Goal: Task Accomplishment & Management: Manage account settings

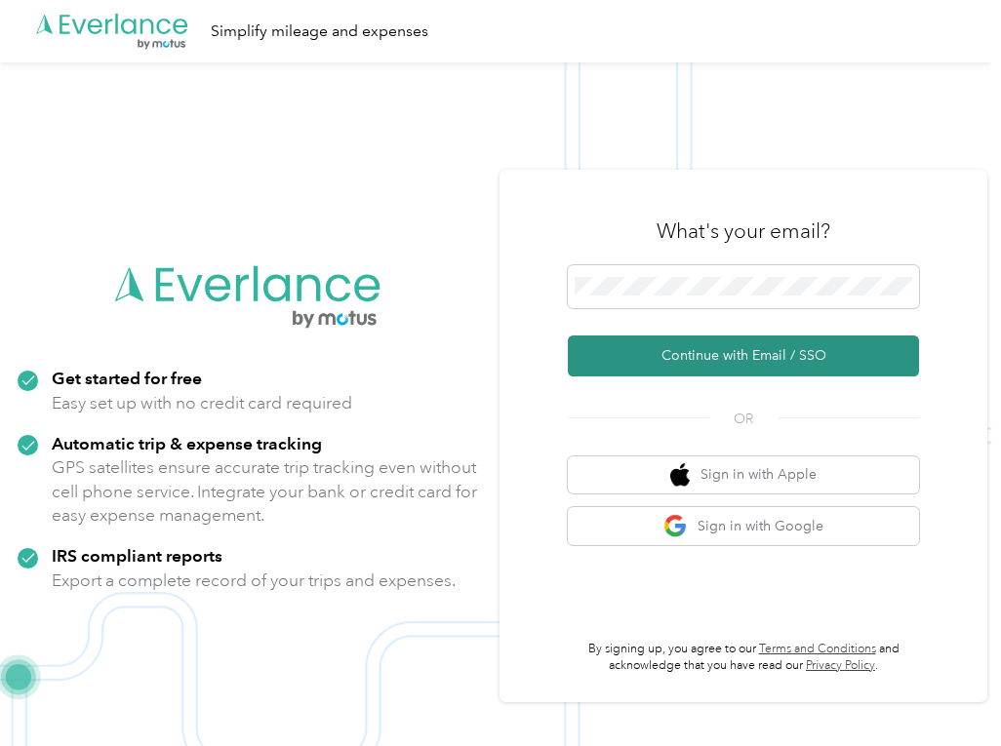
click at [660, 360] on button "Continue with Email / SSO" at bounding box center [743, 356] width 351 height 41
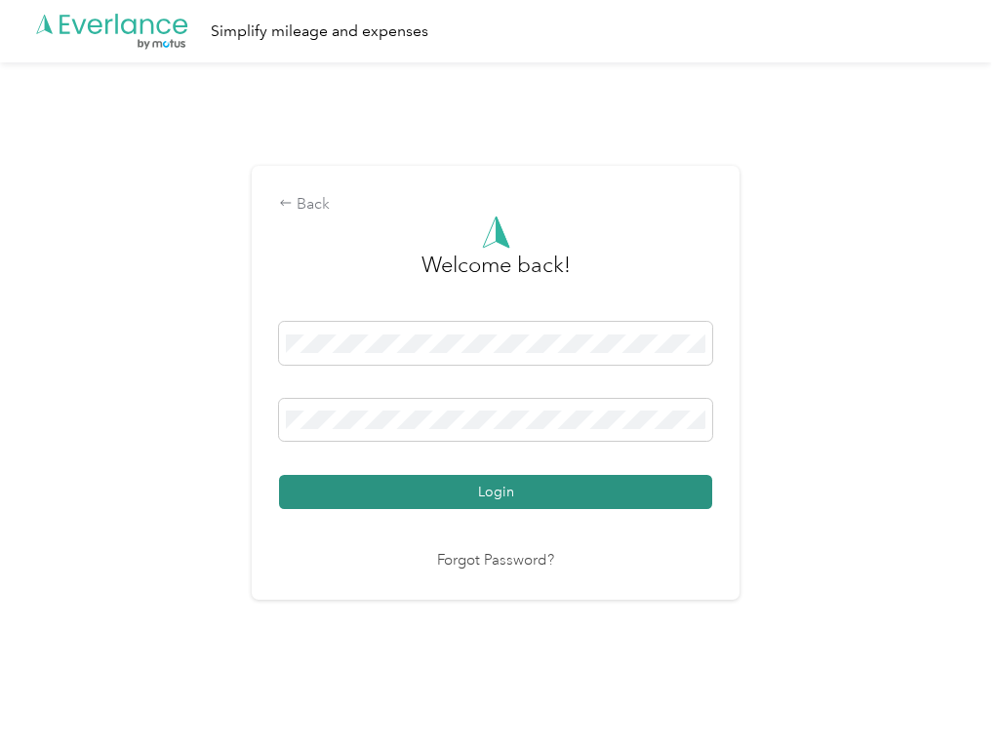
click at [517, 507] on button "Login" at bounding box center [495, 492] width 433 height 34
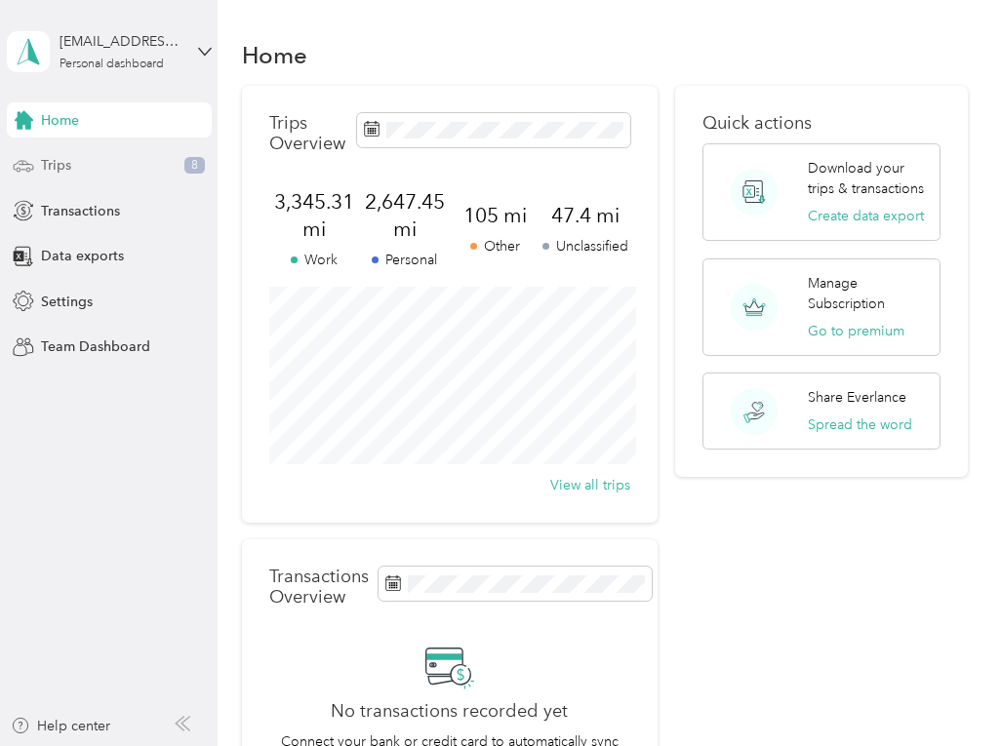
click at [150, 176] on div "Trips 8" at bounding box center [109, 165] width 205 height 35
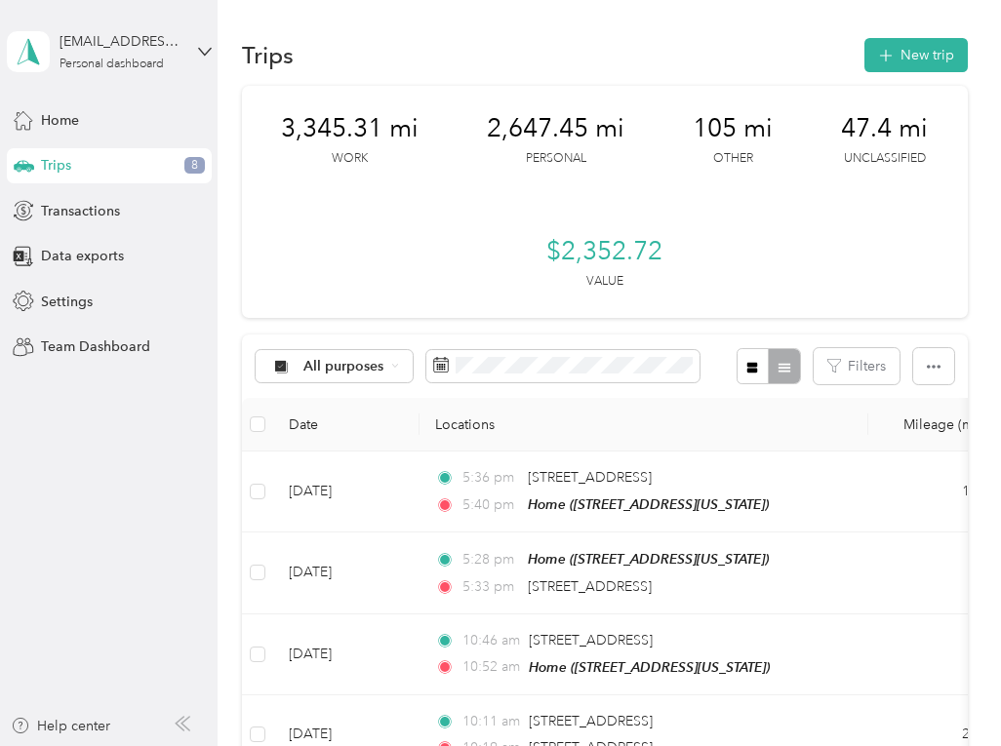
click at [139, 167] on div "Trips 8" at bounding box center [109, 165] width 205 height 35
click at [92, 127] on div "Home" at bounding box center [109, 119] width 205 height 35
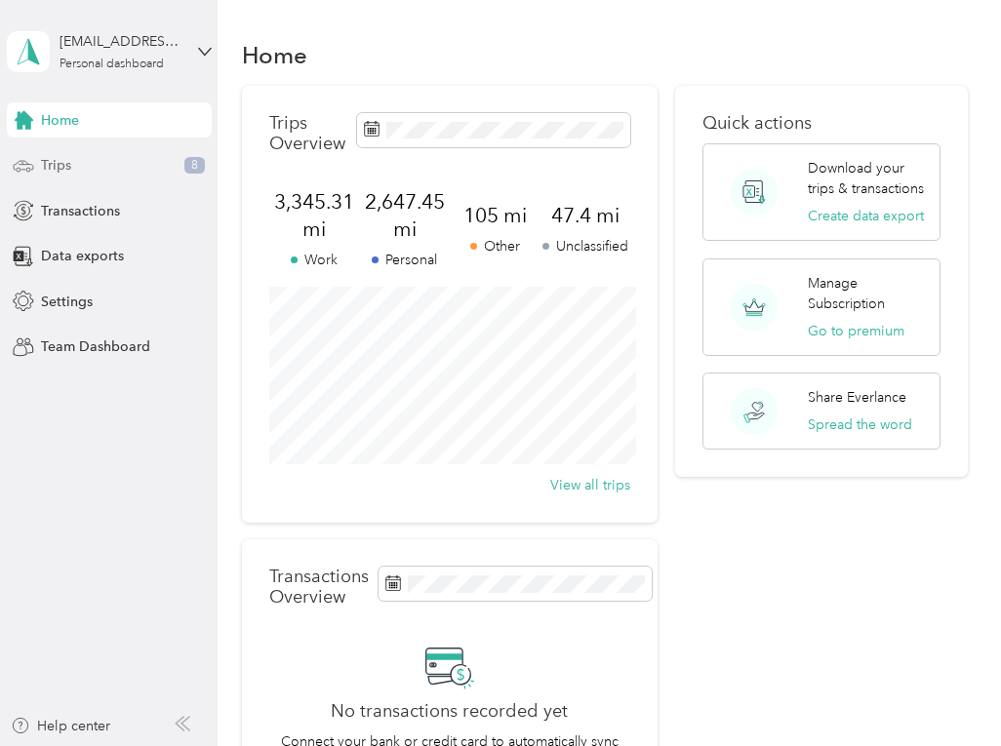
click at [74, 166] on div "Trips 8" at bounding box center [109, 165] width 205 height 35
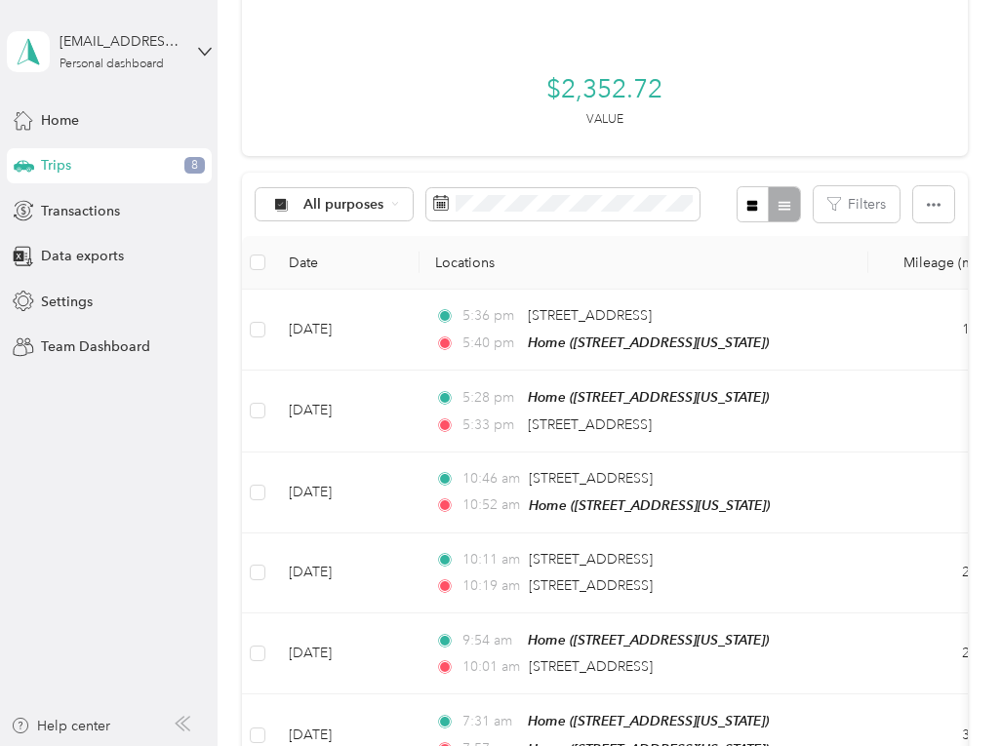
scroll to position [171, 0]
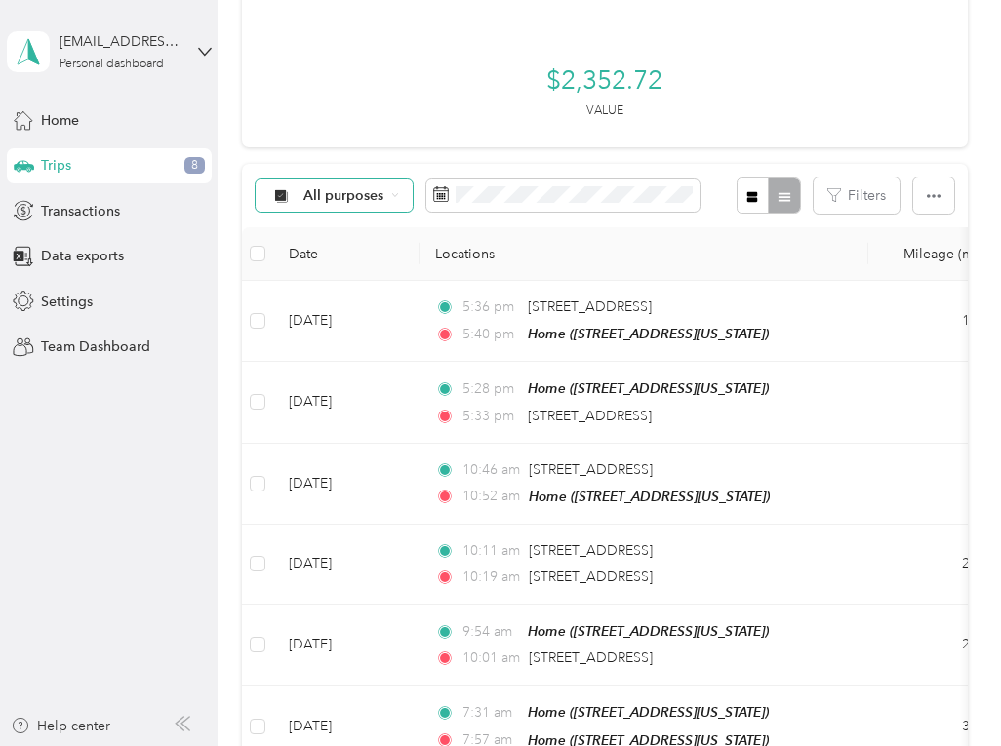
click at [334, 189] on span "All purposes" at bounding box center [343, 196] width 81 height 14
click at [335, 278] on span "Unclassified" at bounding box center [351, 279] width 95 height 20
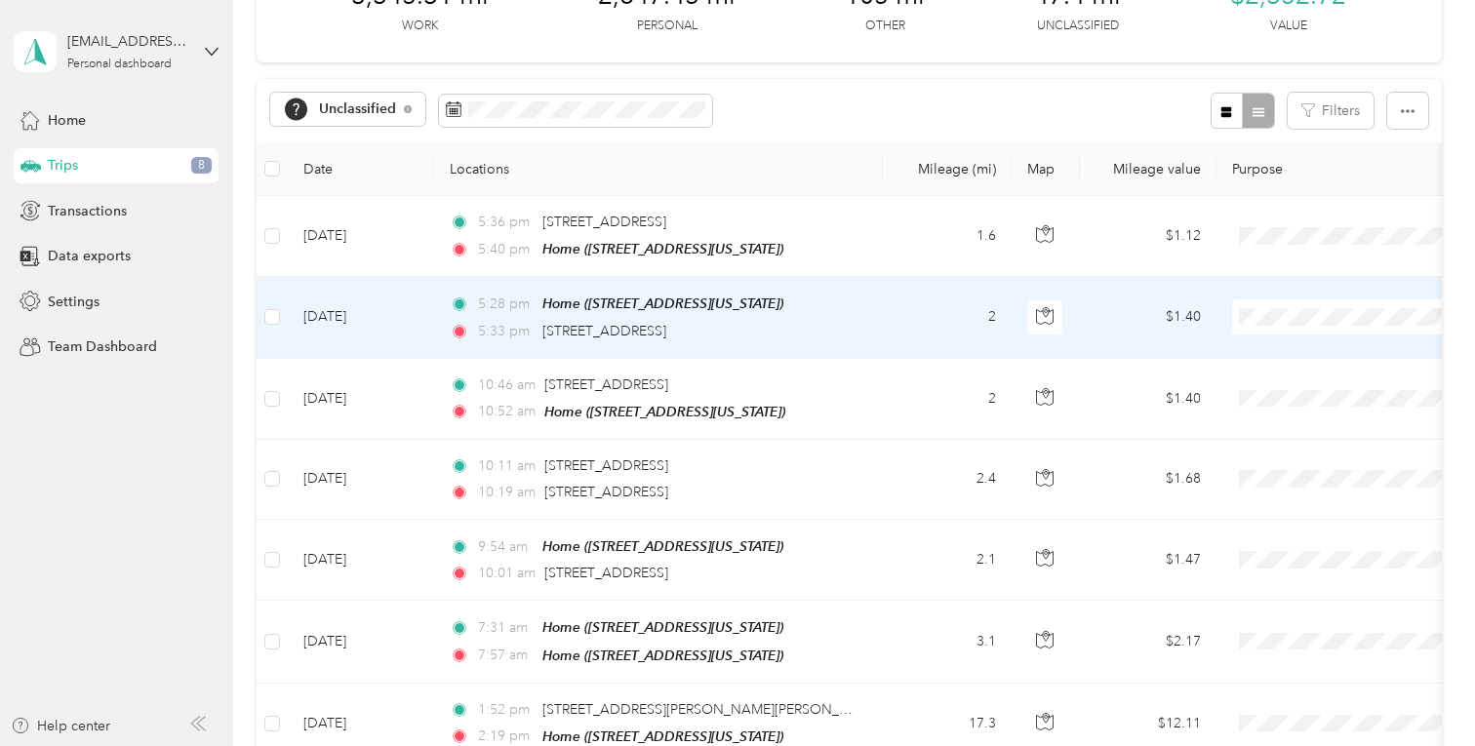
scroll to position [132, 0]
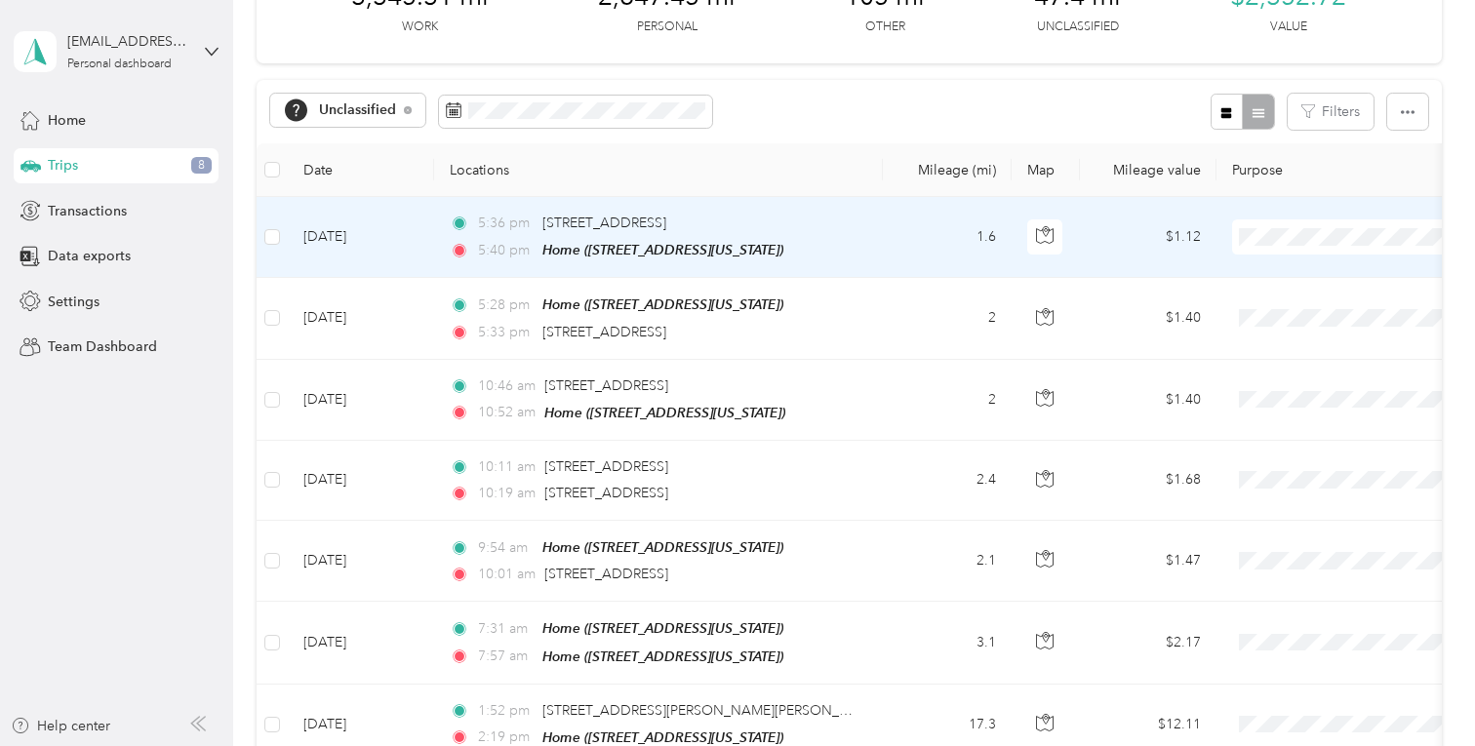
click at [890, 232] on td "1.6" at bounding box center [947, 237] width 129 height 81
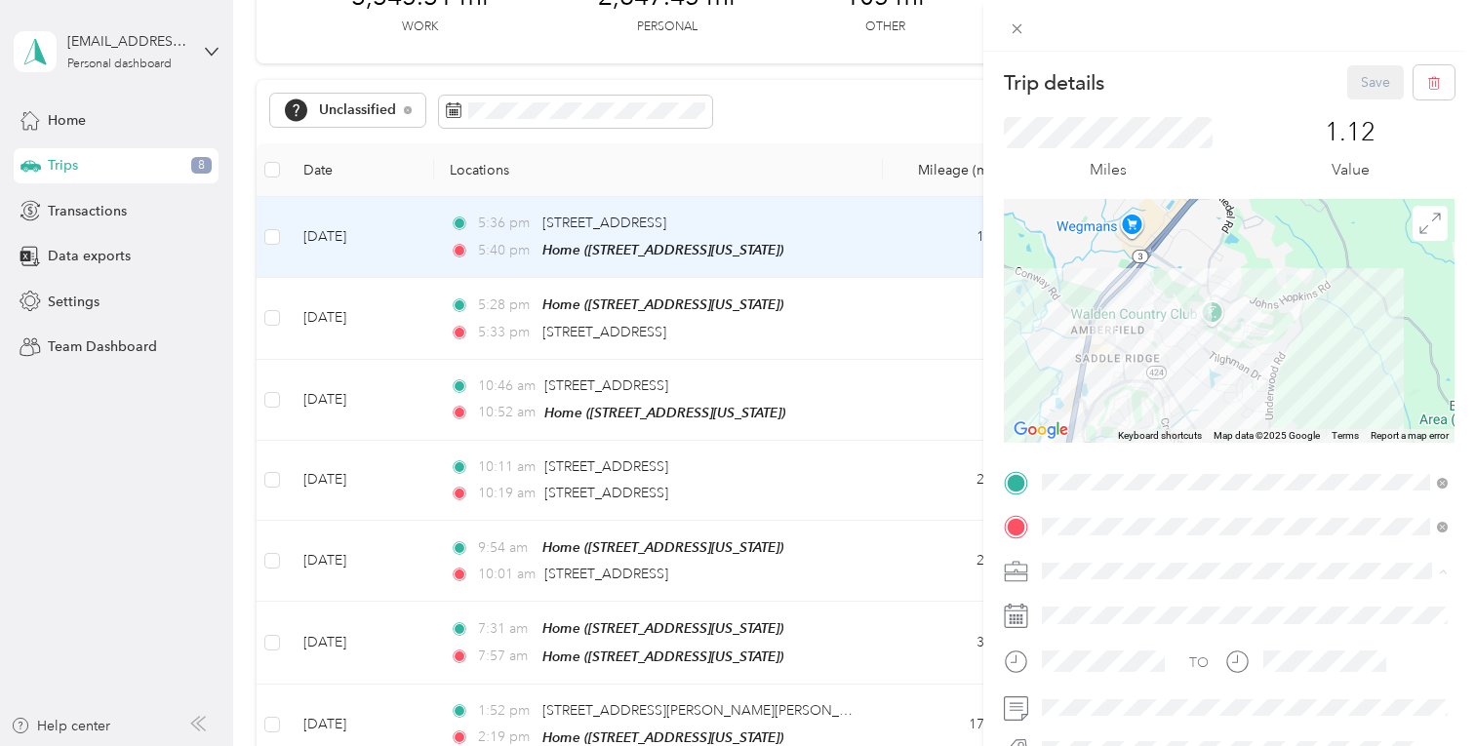
click at [1000, 339] on li "Personal" at bounding box center [1244, 332] width 419 height 34
click at [910, 310] on div "Trip details Save This trip cannot be edited because it is either under review,…" at bounding box center [737, 373] width 1475 height 746
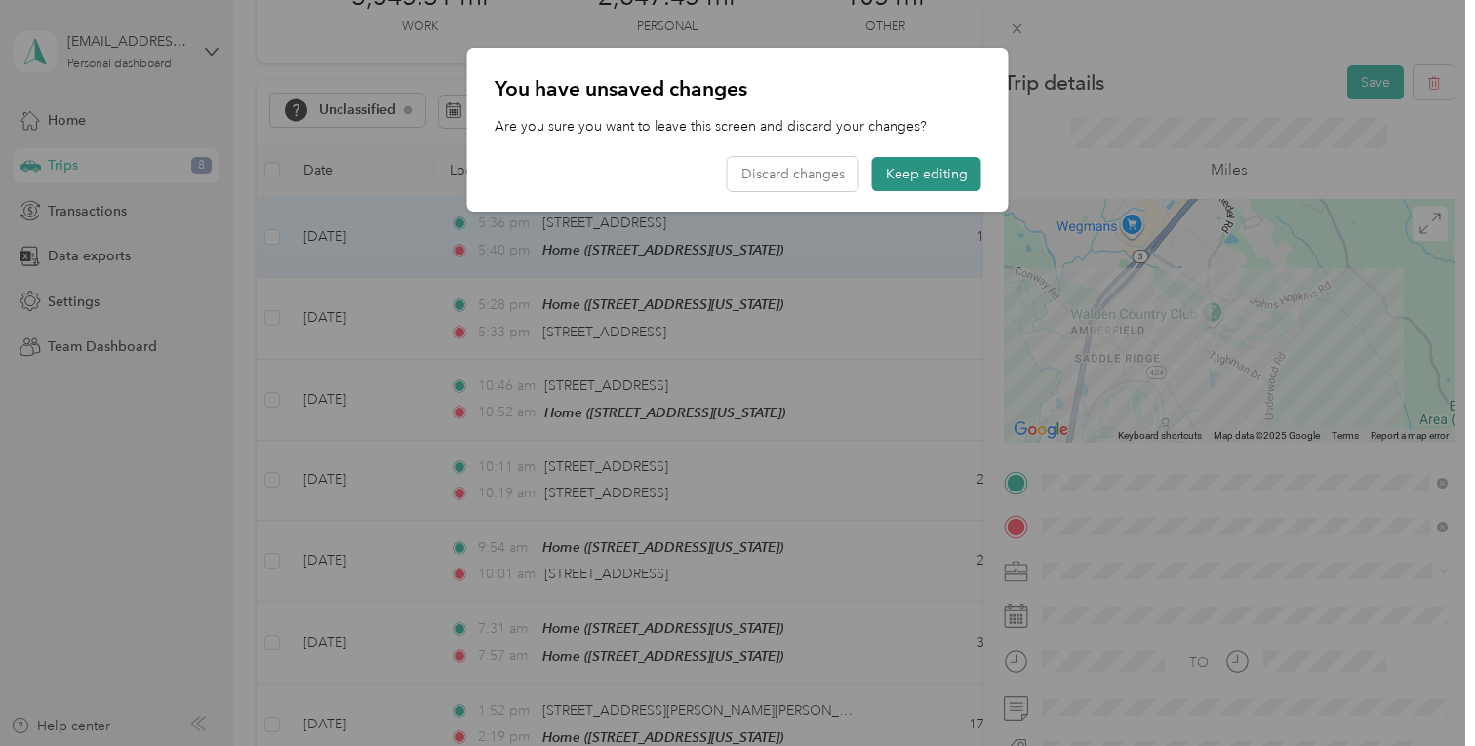
click at [895, 186] on button "Keep editing" at bounding box center [926, 174] width 109 height 34
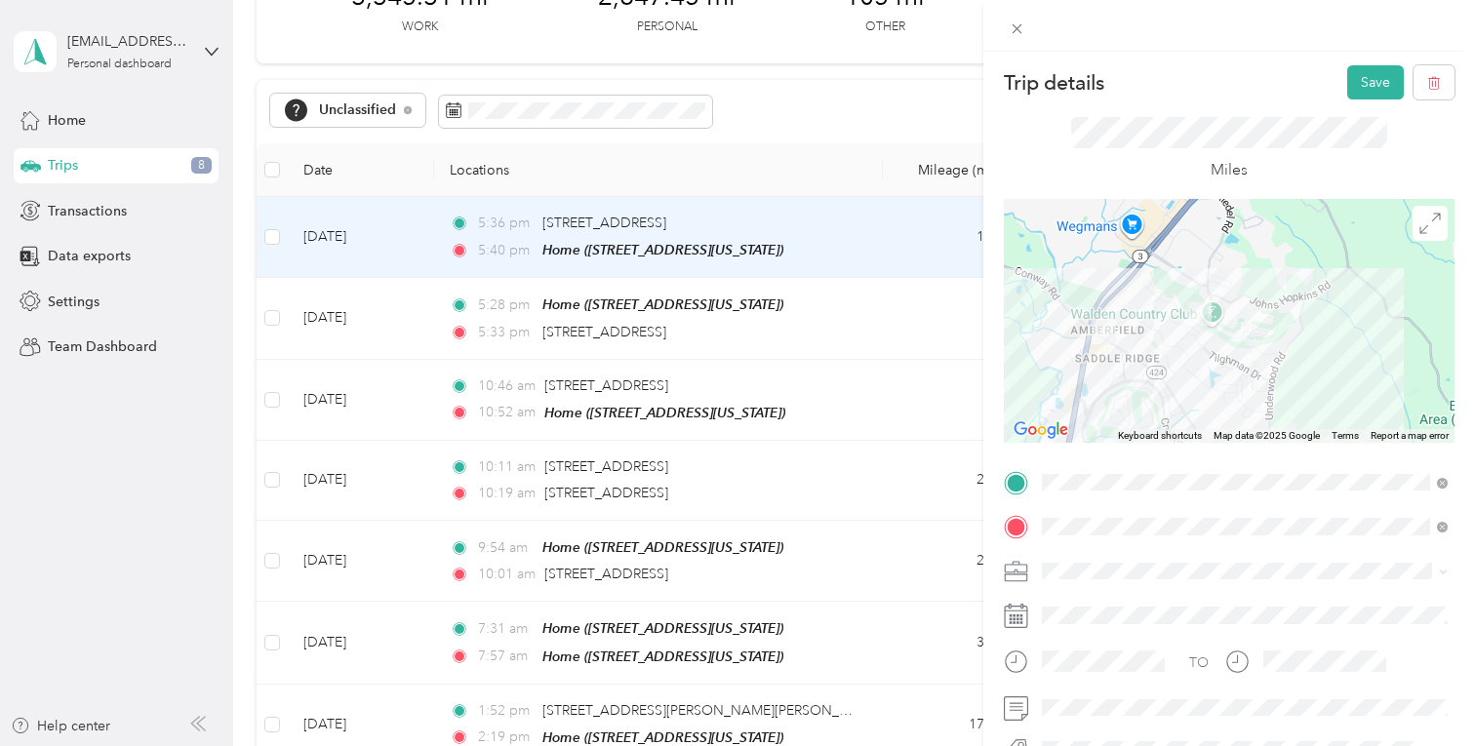
scroll to position [132, 0]
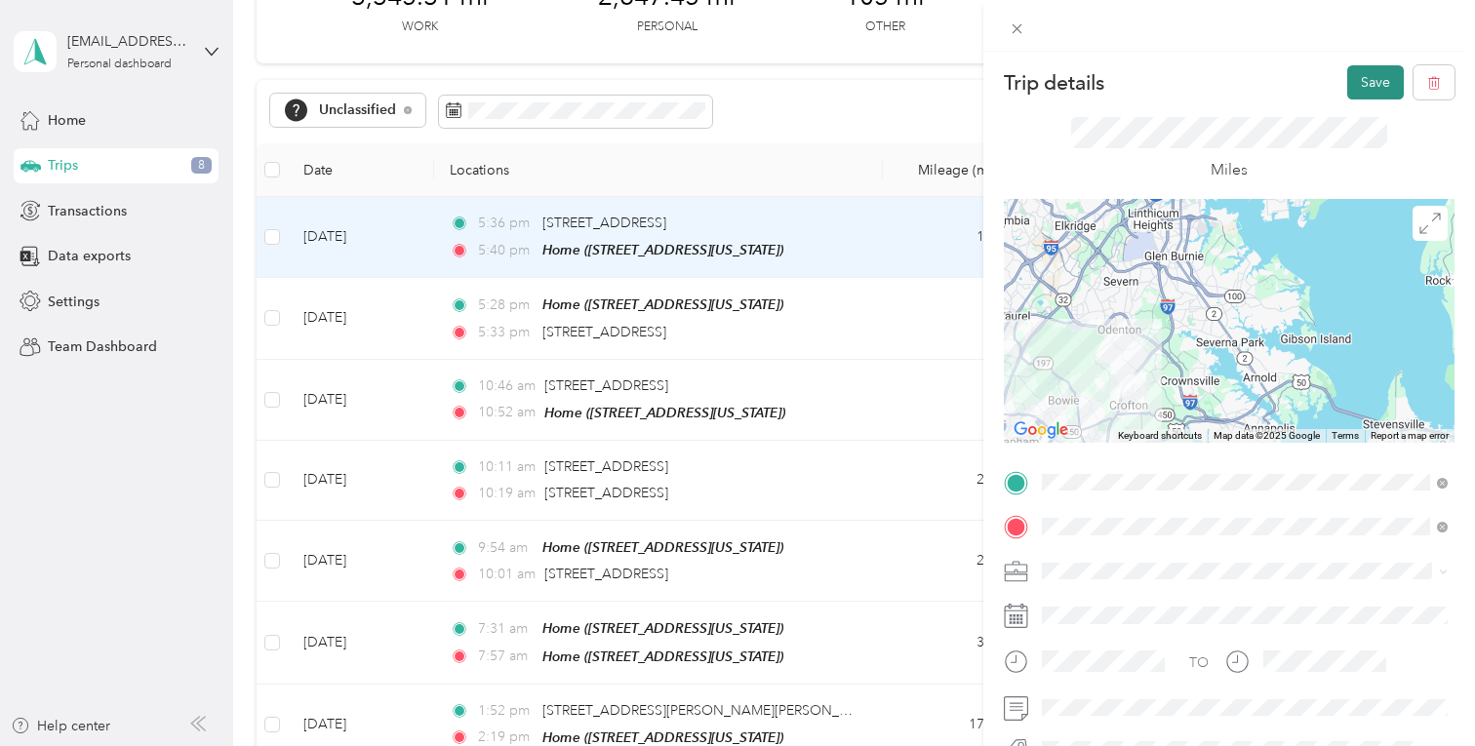
click at [1000, 85] on button "Save" at bounding box center [1375, 82] width 57 height 34
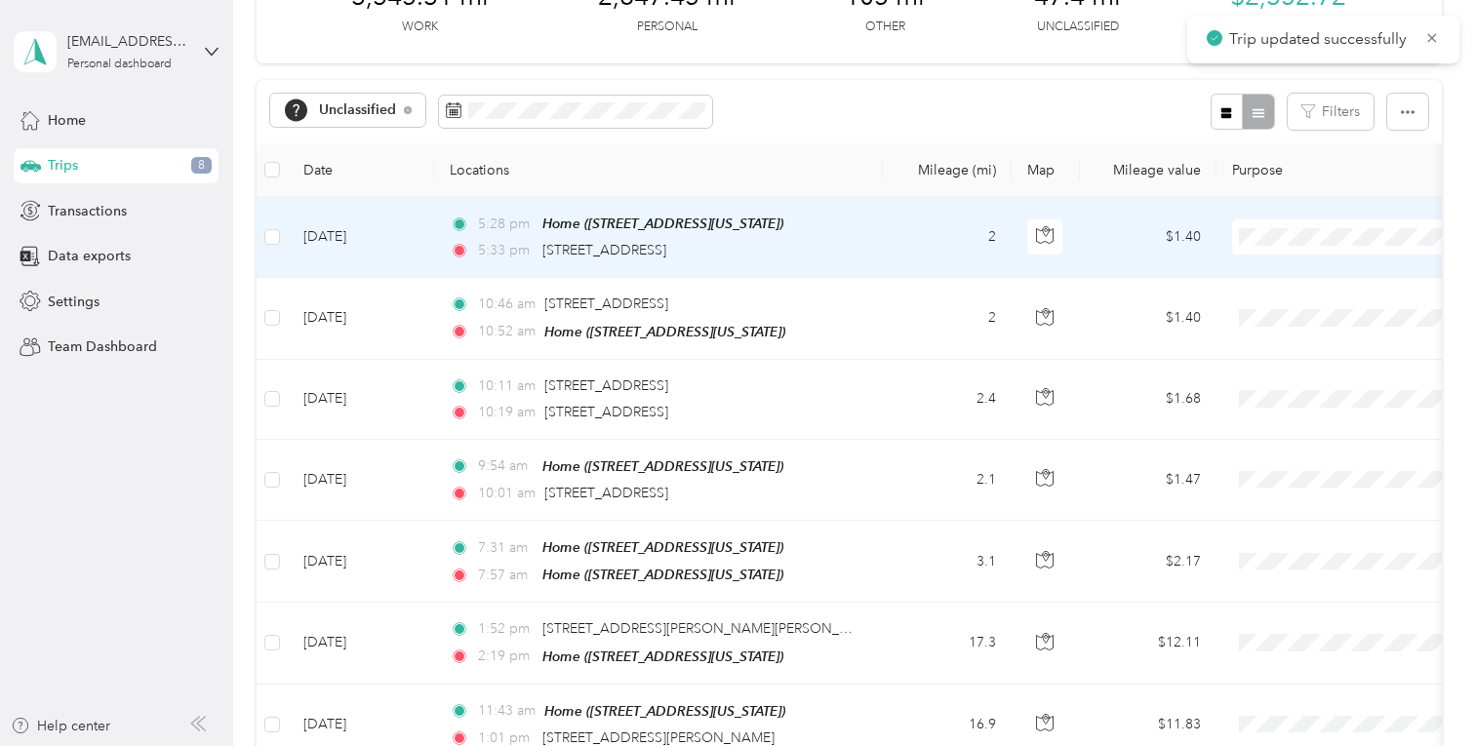
click at [1000, 324] on li "Personal" at bounding box center [1354, 314] width 242 height 38
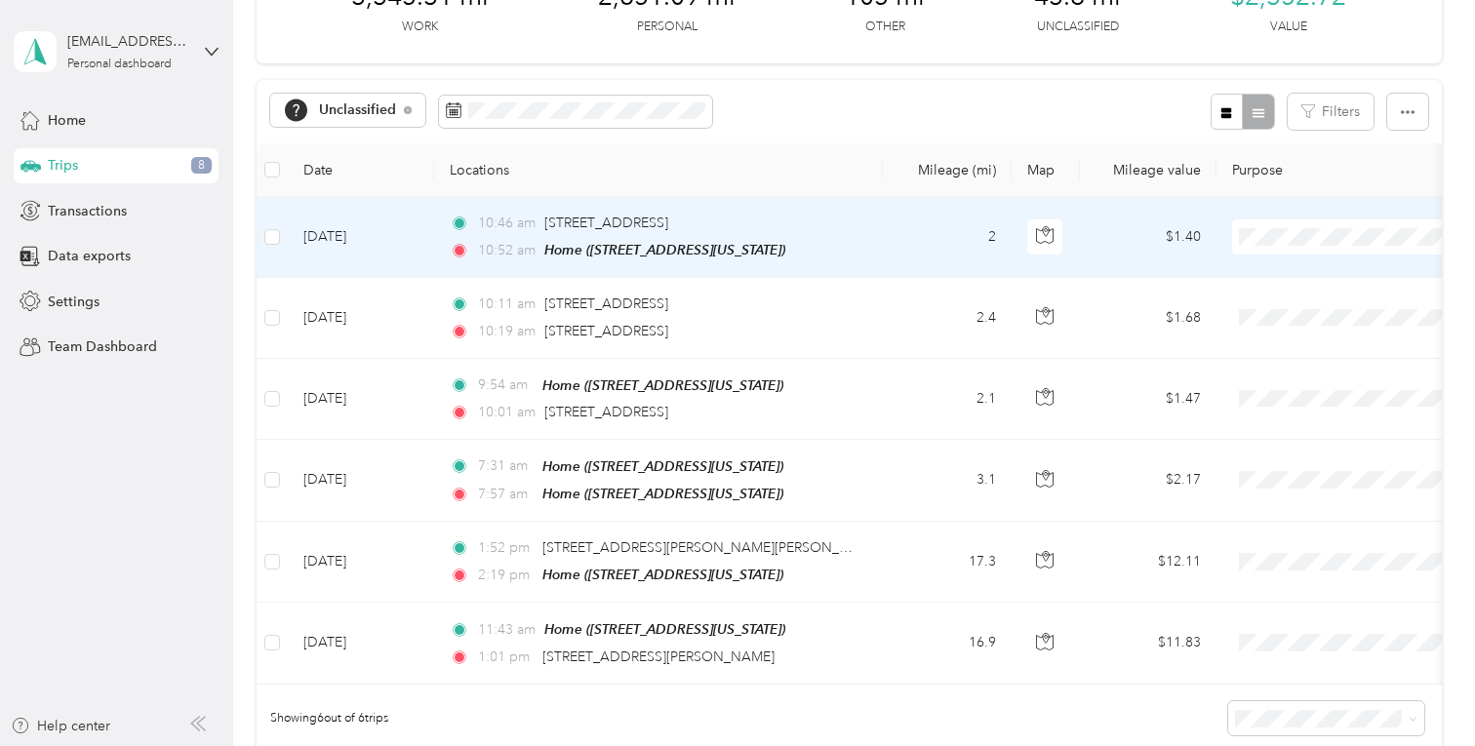
click at [932, 258] on td "2" at bounding box center [947, 237] width 129 height 81
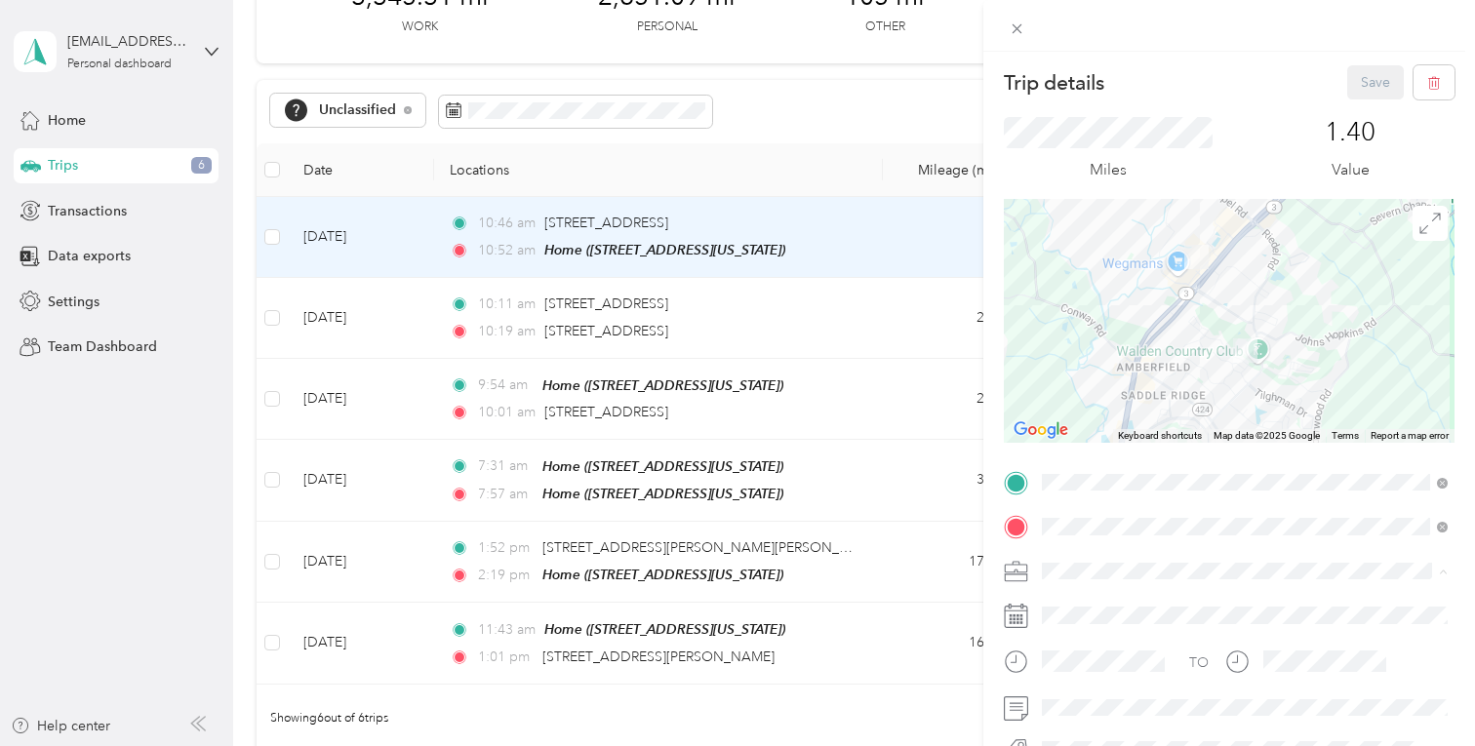
click at [1000, 499] on div "Medical" at bounding box center [1245, 503] width 392 height 20
click at [1000, 80] on button "Save" at bounding box center [1375, 82] width 57 height 34
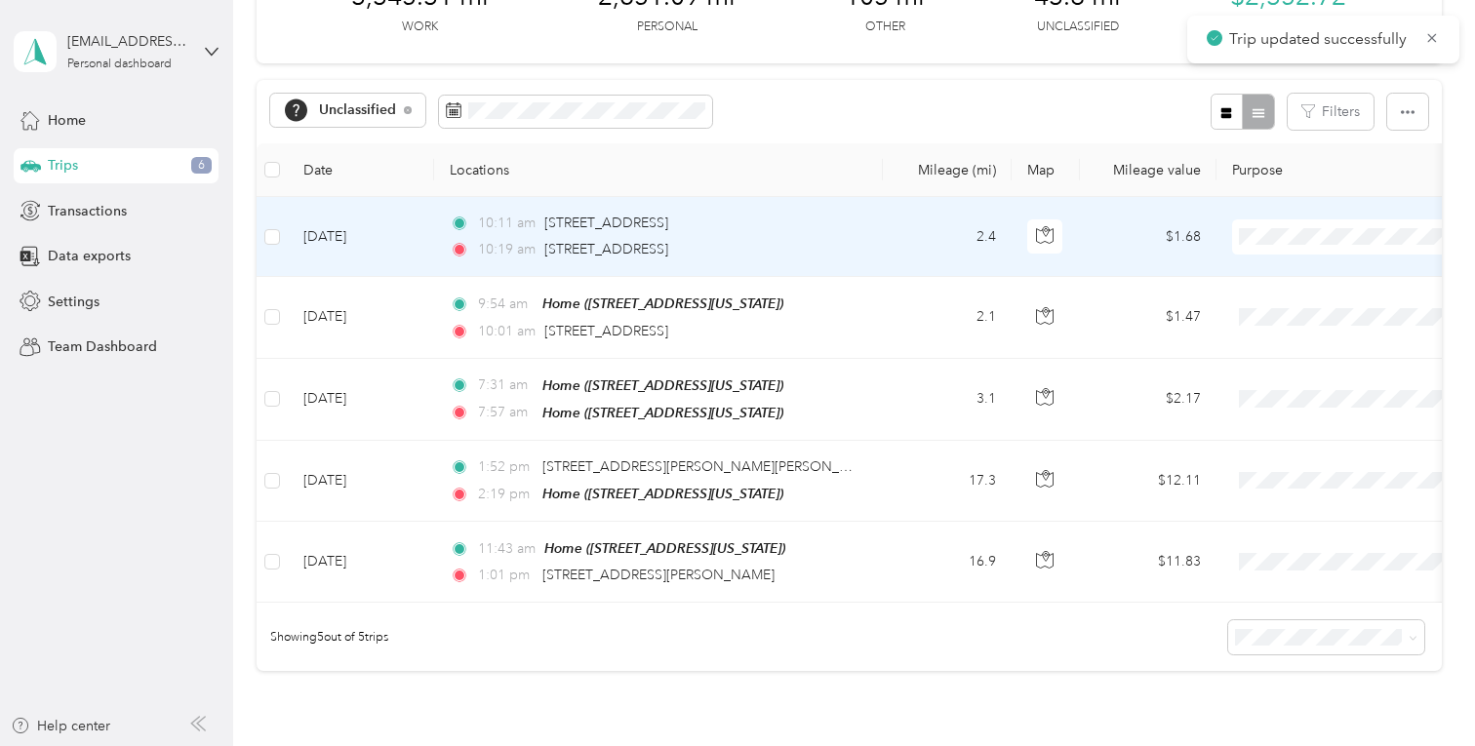
click at [925, 246] on td "2.4" at bounding box center [947, 237] width 129 height 80
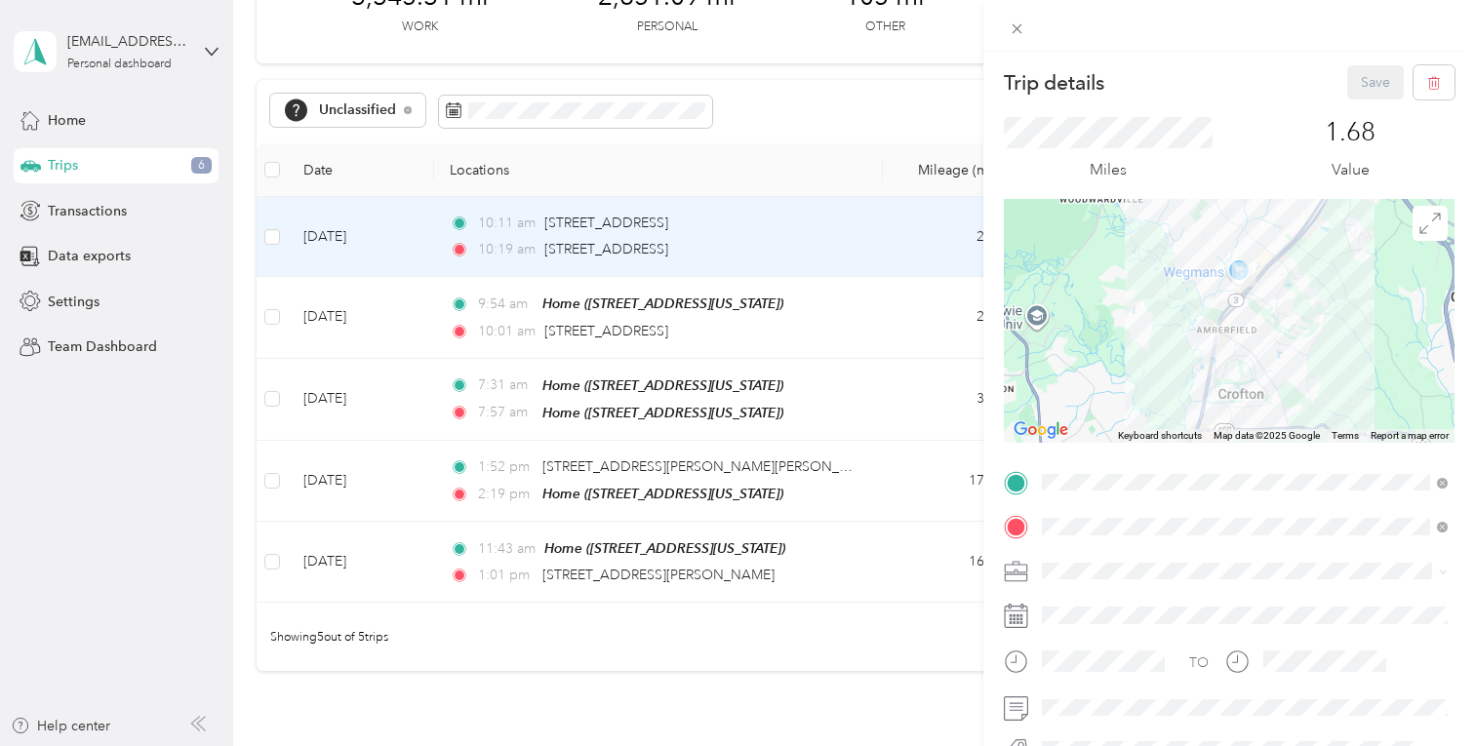
click at [1000, 559] on span at bounding box center [1244, 571] width 419 height 31
click at [1000, 499] on div "Medical" at bounding box center [1245, 501] width 392 height 20
click at [1000, 74] on button "Save" at bounding box center [1375, 82] width 57 height 34
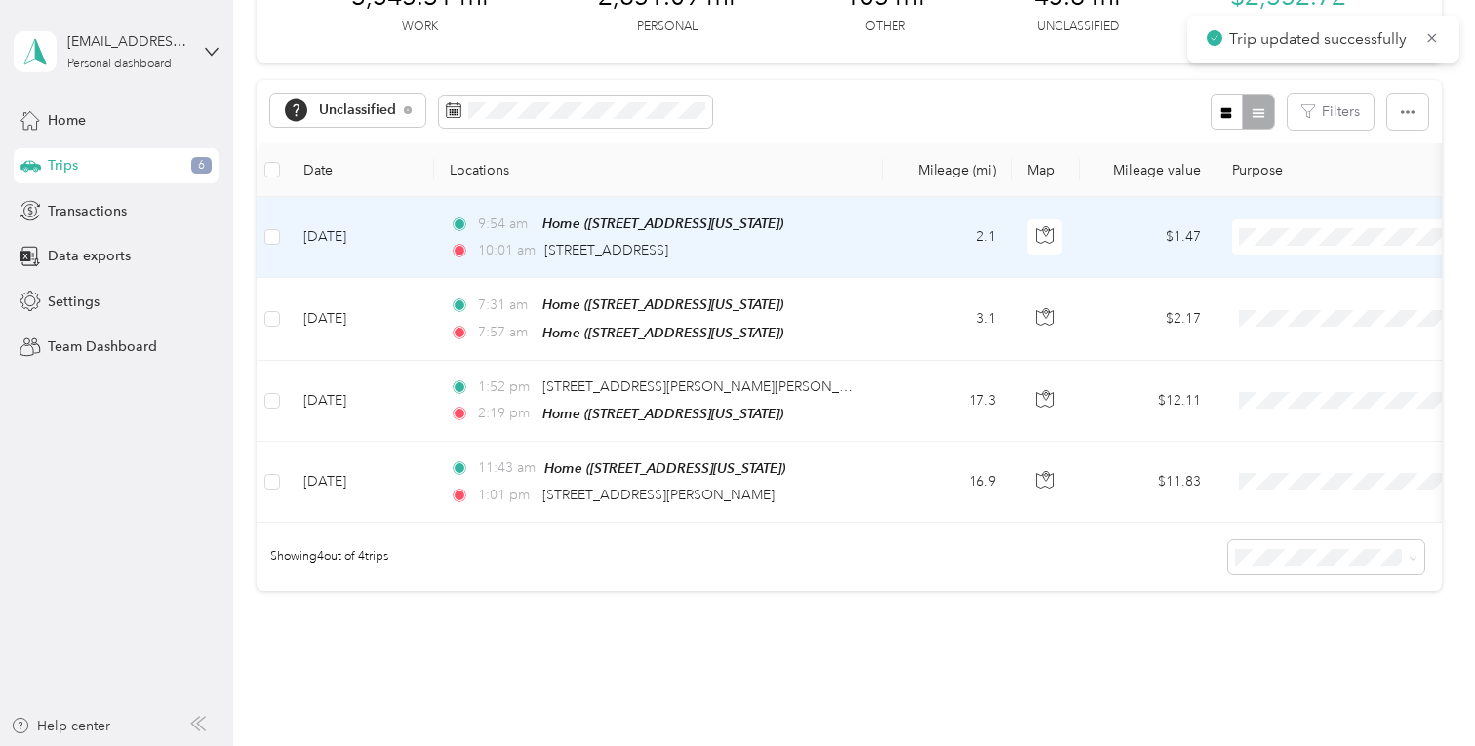
click at [905, 244] on td "2.1" at bounding box center [947, 237] width 129 height 81
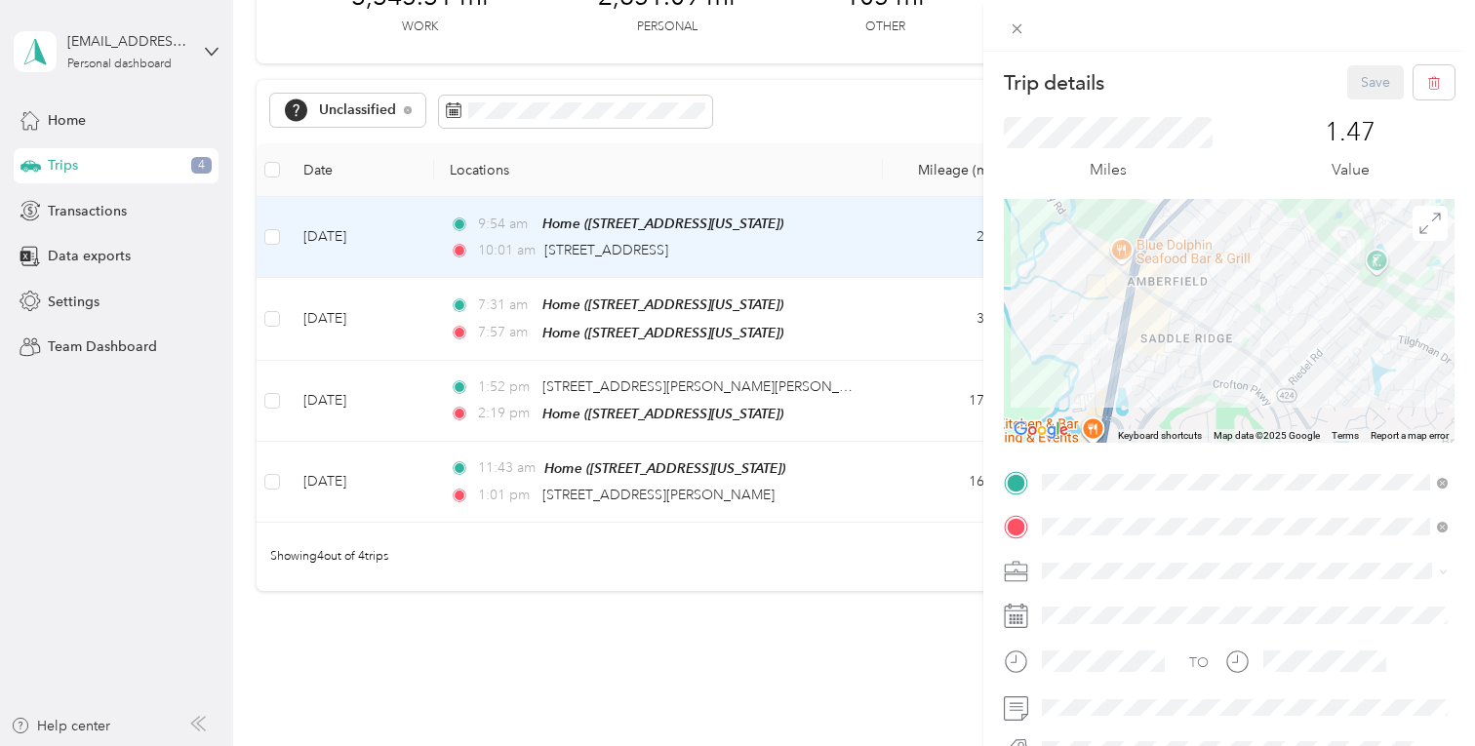
click at [1000, 554] on div "TO Add photo" at bounding box center [1229, 680] width 451 height 427
click at [1000, 321] on li "Personal" at bounding box center [1244, 332] width 419 height 34
click at [1000, 99] on div "Trip details Save" at bounding box center [1229, 82] width 451 height 34
click at [1000, 86] on button "Save" at bounding box center [1375, 82] width 57 height 34
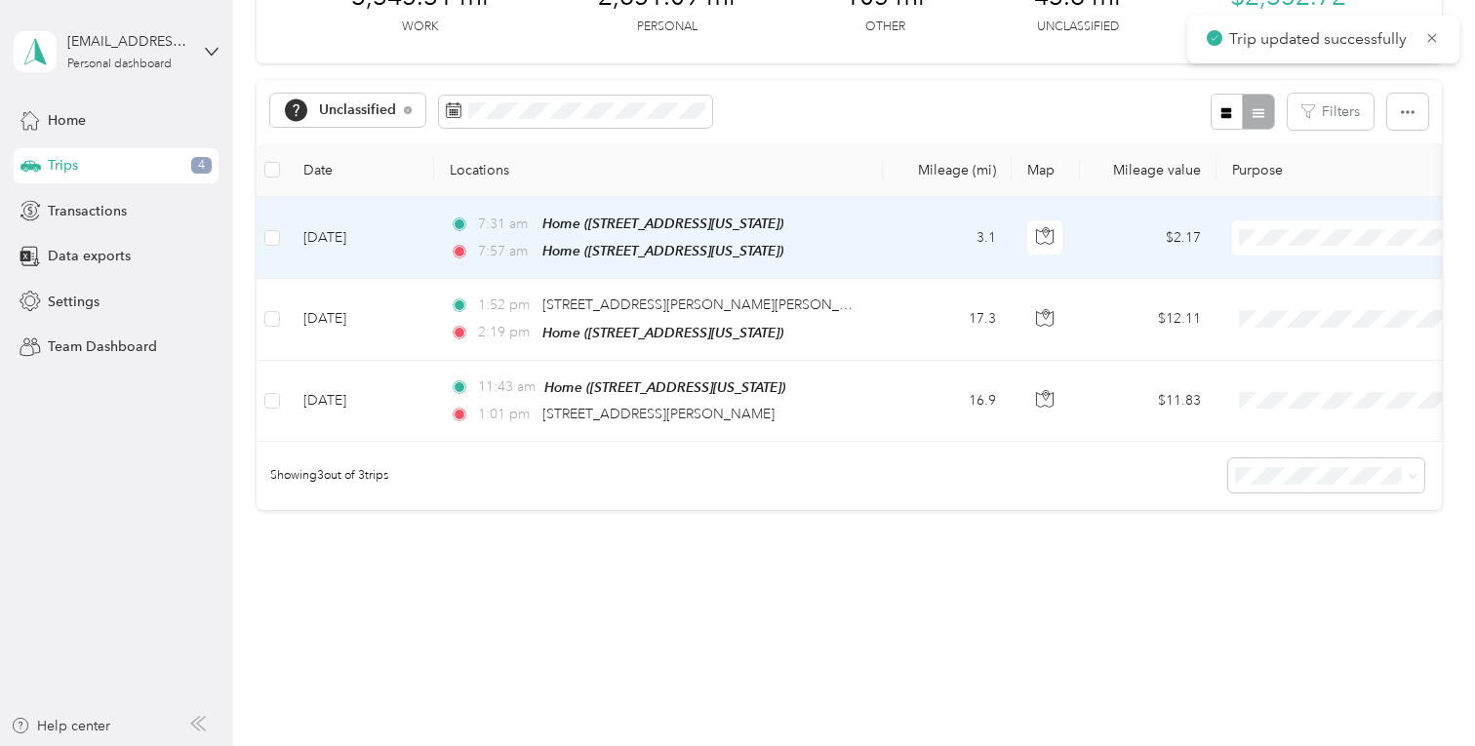
click at [1000, 227] on span at bounding box center [1353, 237] width 242 height 35
click at [1000, 310] on span "Personal" at bounding box center [1371, 313] width 180 height 20
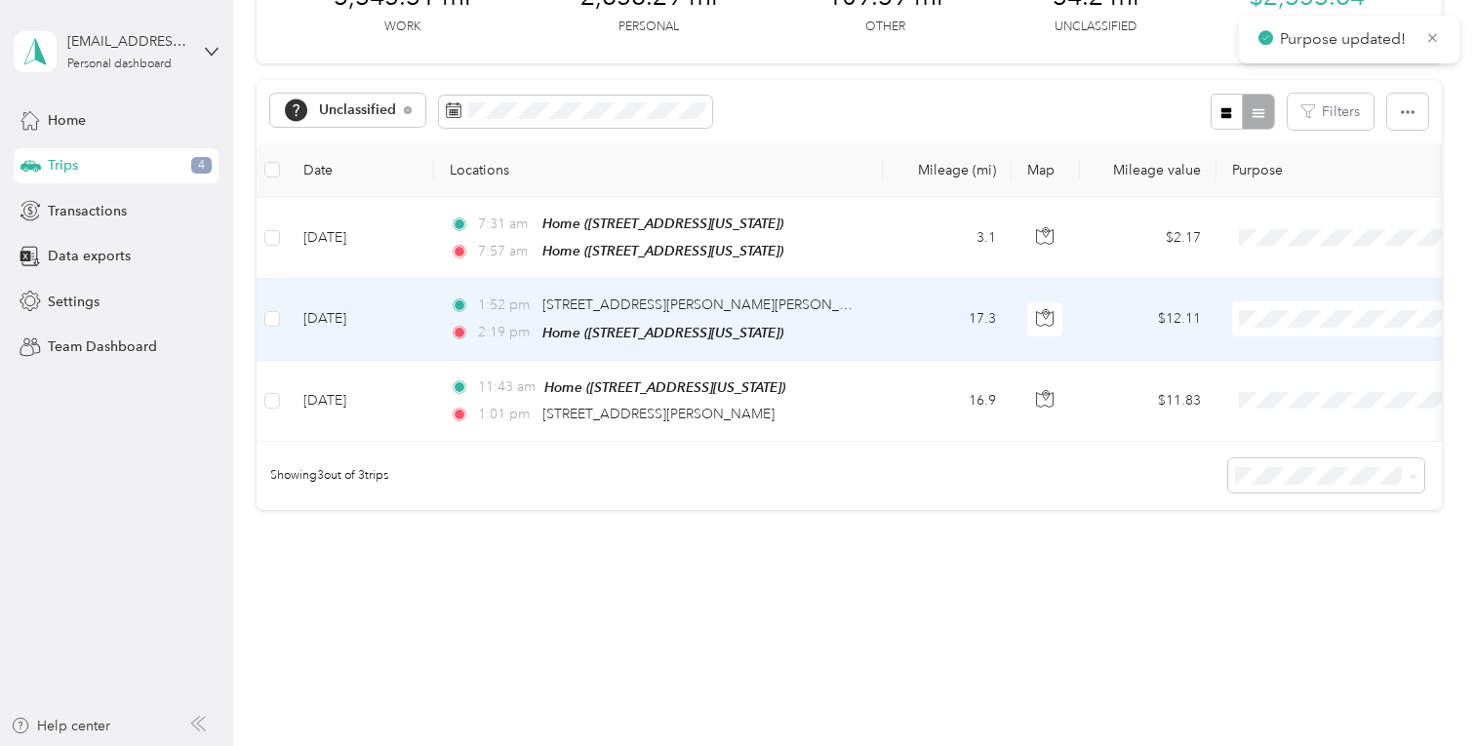
scroll to position [81, 0]
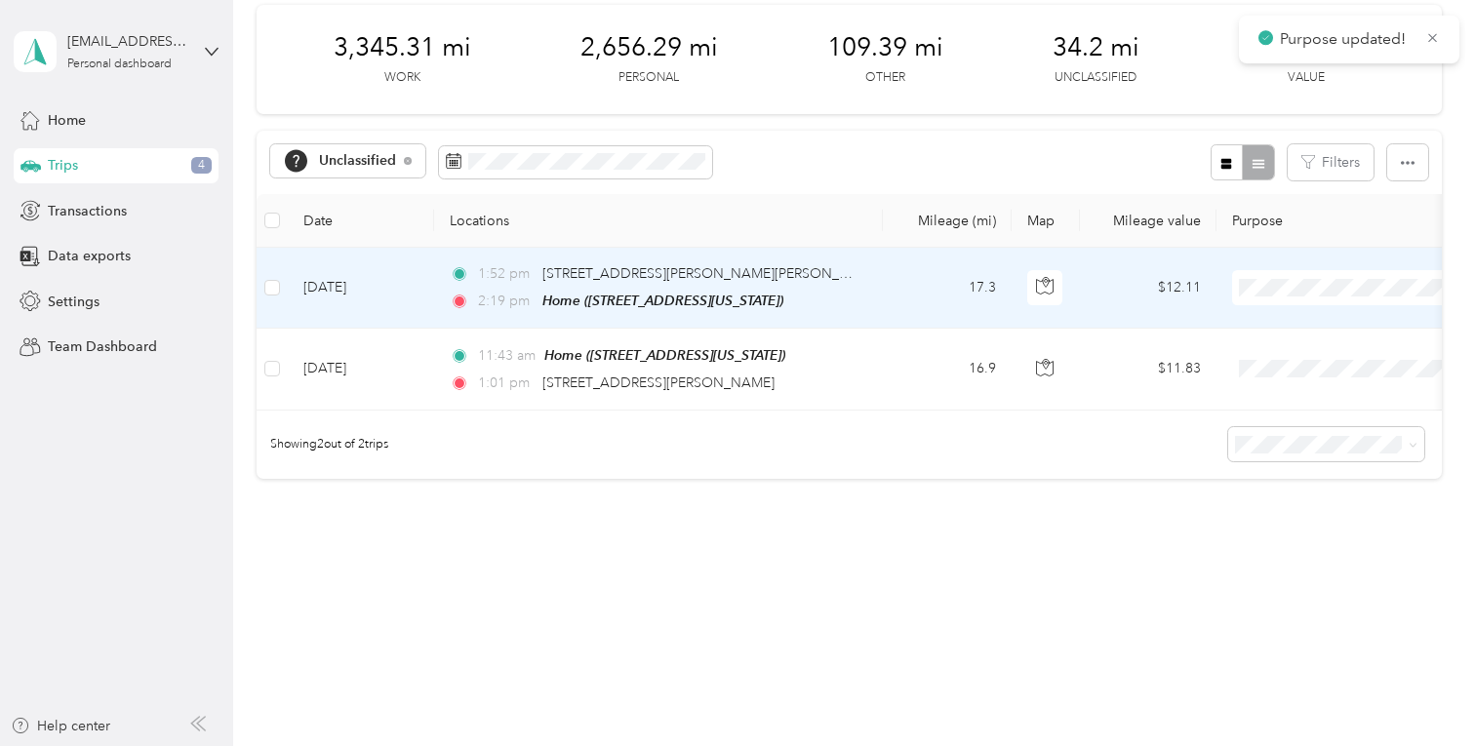
click at [872, 298] on td "1:52 pm [STREET_ADDRESS][PERSON_NAME][PERSON_NAME] 2:19 pm Home ([STREET_ADDRES…" at bounding box center [658, 288] width 449 height 81
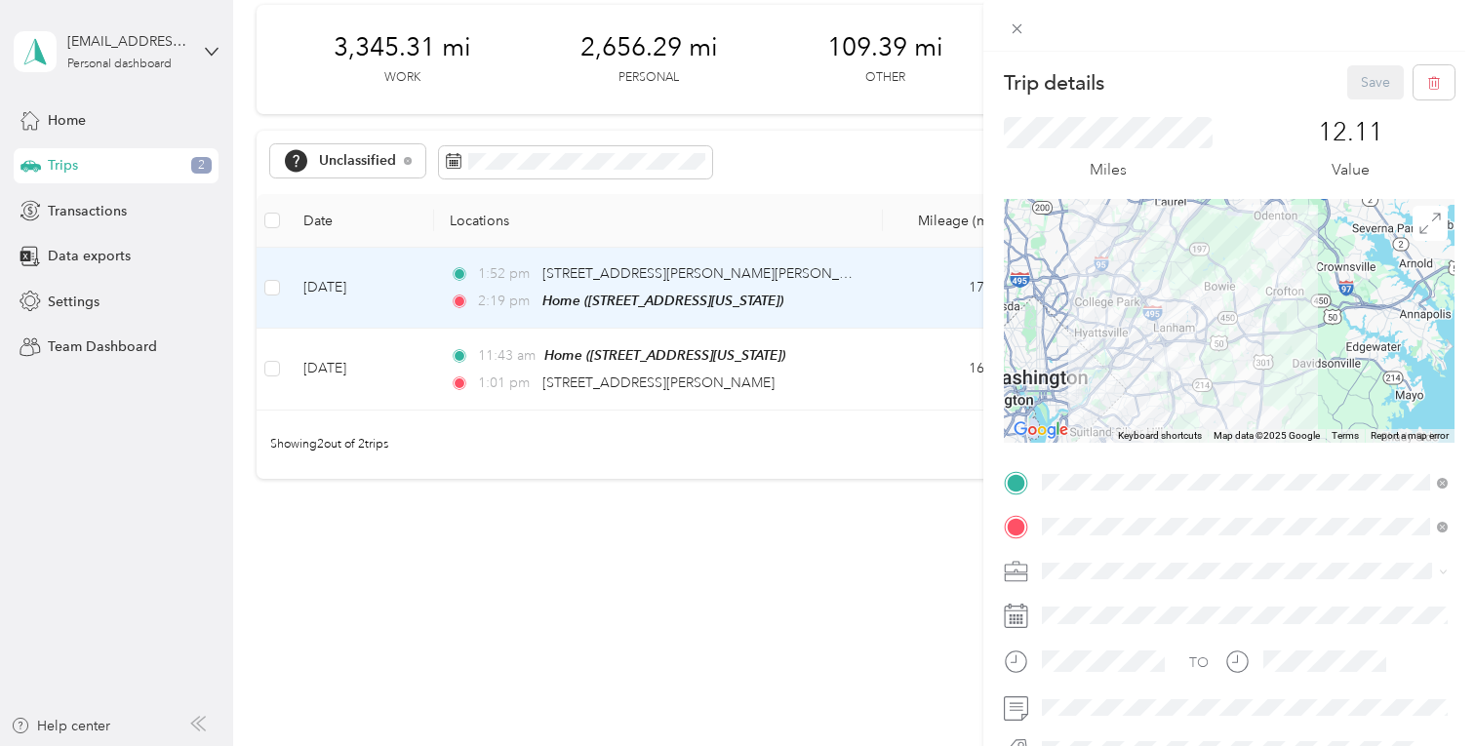
click at [931, 231] on div "Trip details Save This trip cannot be edited because it is either under review,…" at bounding box center [737, 373] width 1475 height 746
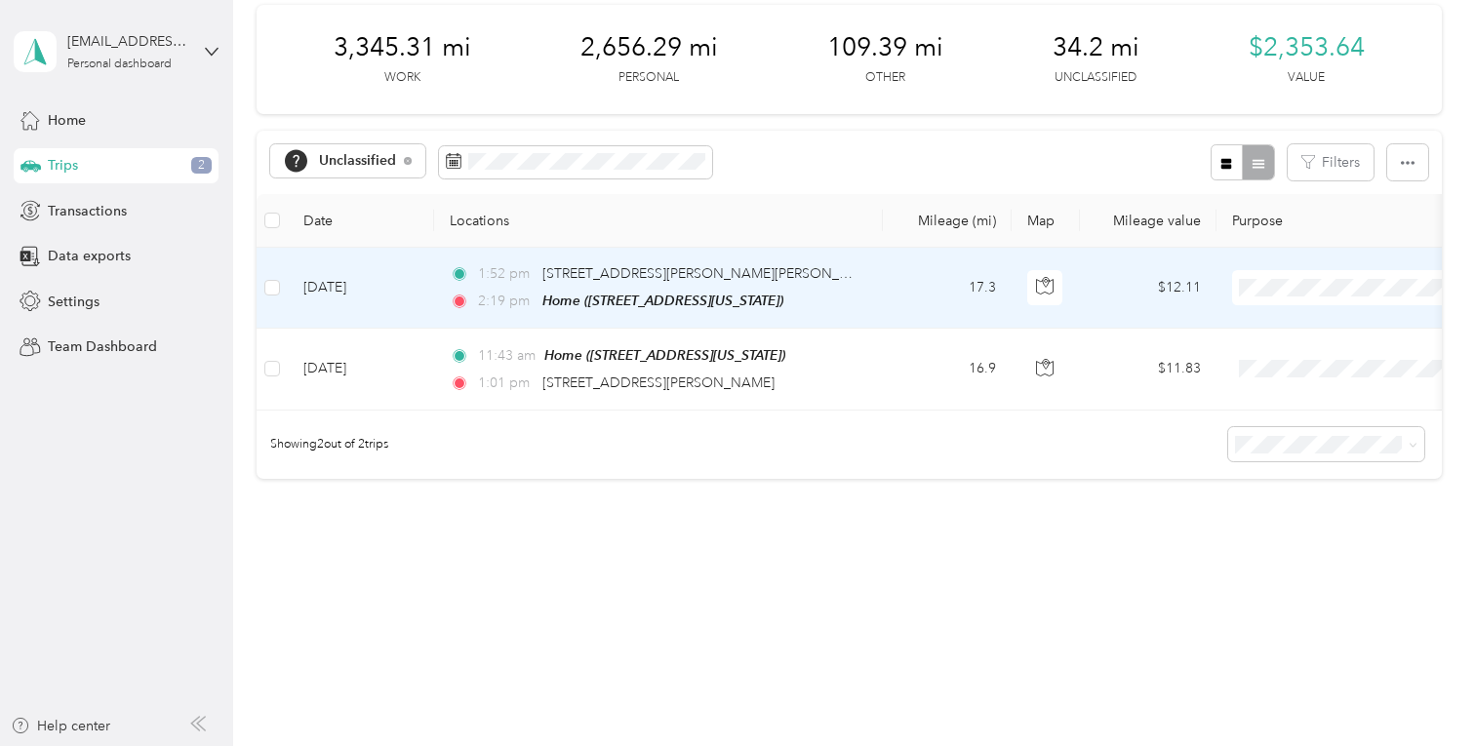
click at [951, 292] on td "17.3" at bounding box center [947, 288] width 129 height 81
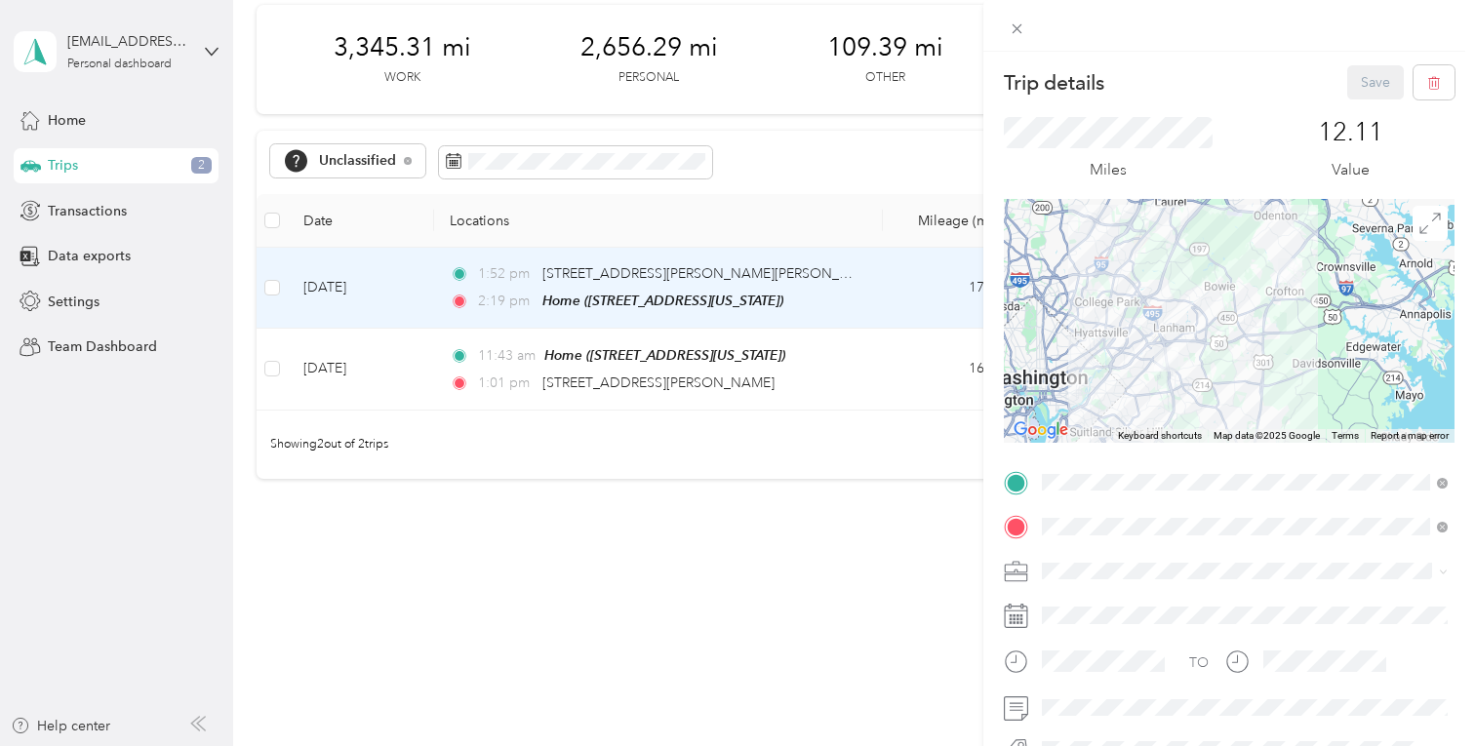
click at [1000, 586] on span at bounding box center [1244, 571] width 419 height 31
click at [1000, 339] on li "Personal" at bounding box center [1244, 332] width 419 height 34
click at [1000, 85] on button "Save" at bounding box center [1375, 82] width 57 height 34
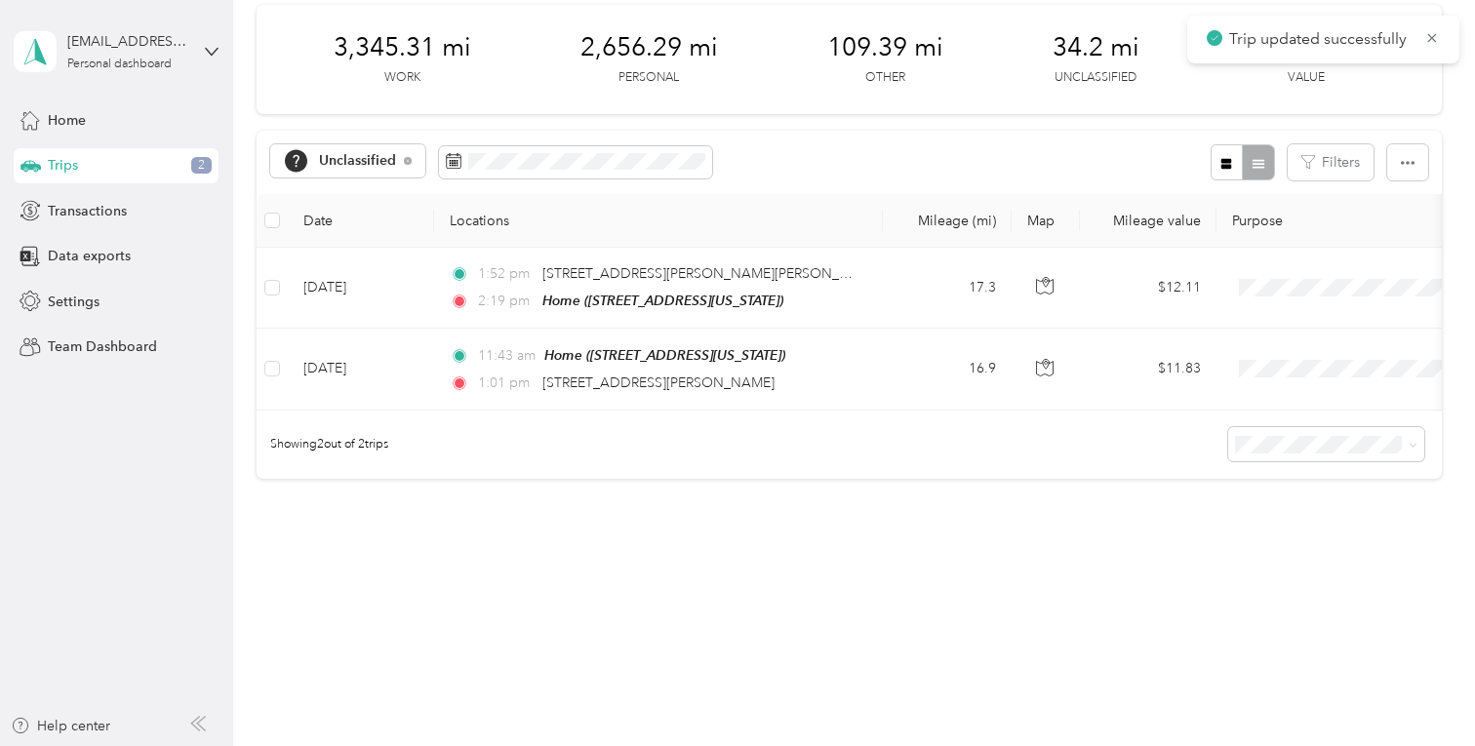
scroll to position [1, 0]
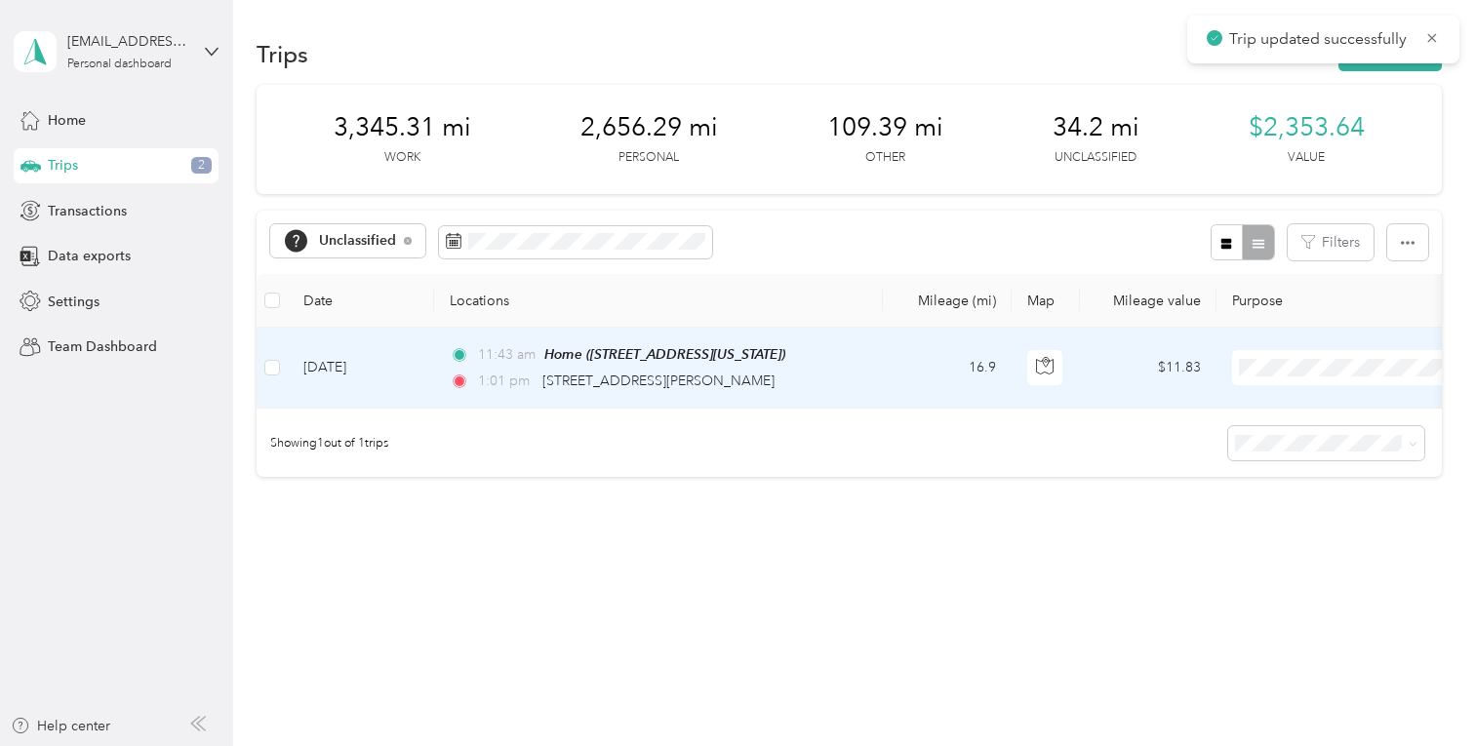
click at [916, 375] on td "16.9" at bounding box center [947, 368] width 129 height 81
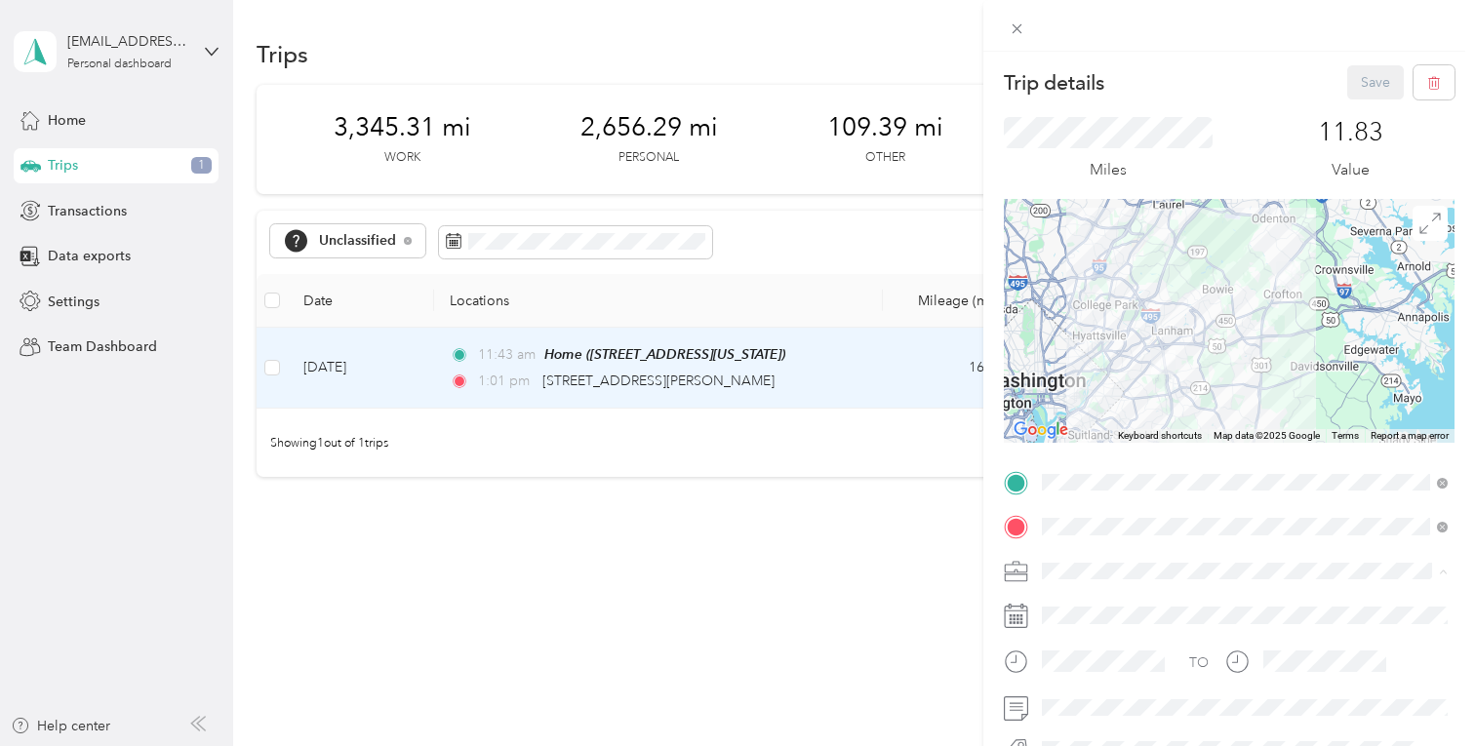
click at [1000, 341] on li "Personal" at bounding box center [1244, 332] width 419 height 34
click at [1000, 91] on button "Save" at bounding box center [1375, 82] width 57 height 34
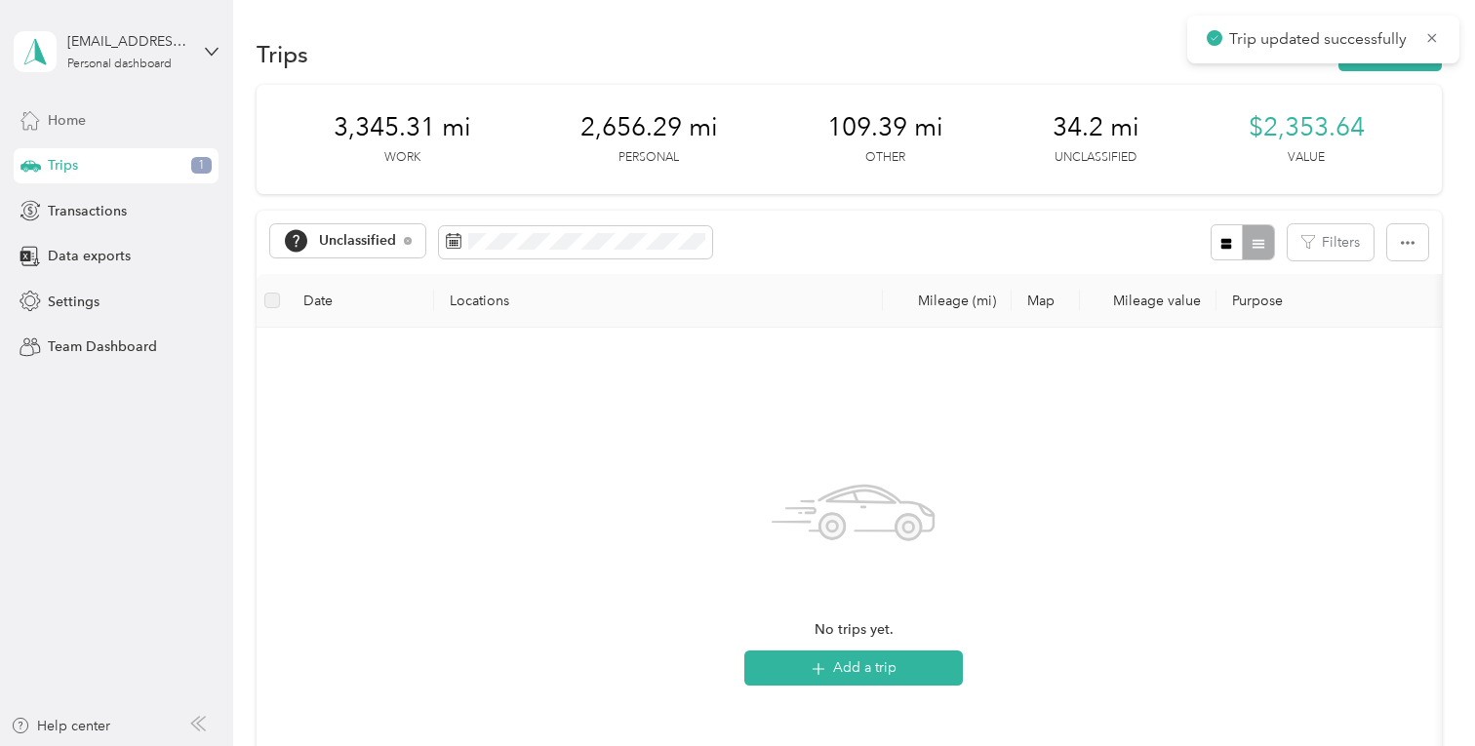
click at [80, 133] on div "Home" at bounding box center [116, 119] width 205 height 35
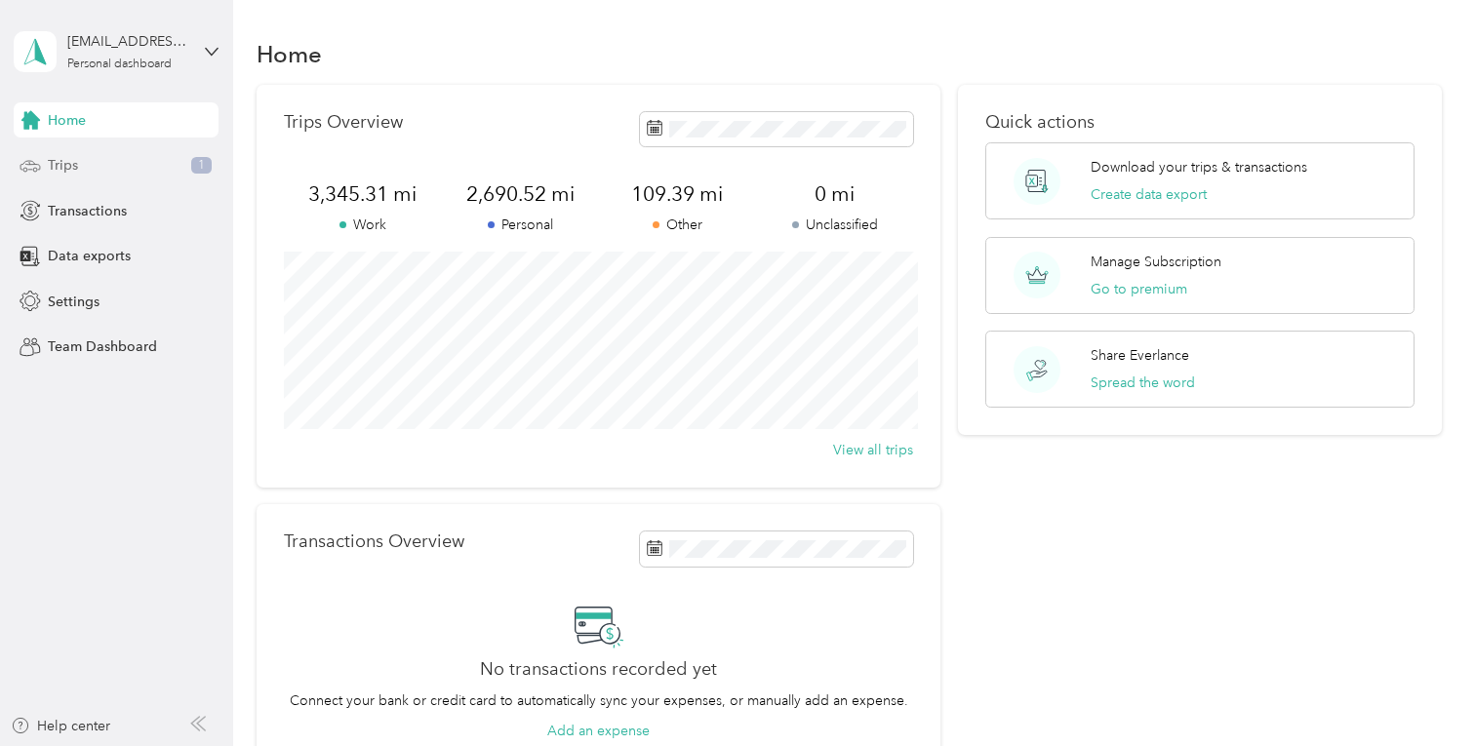
click at [86, 160] on div "Trips 1" at bounding box center [116, 165] width 205 height 35
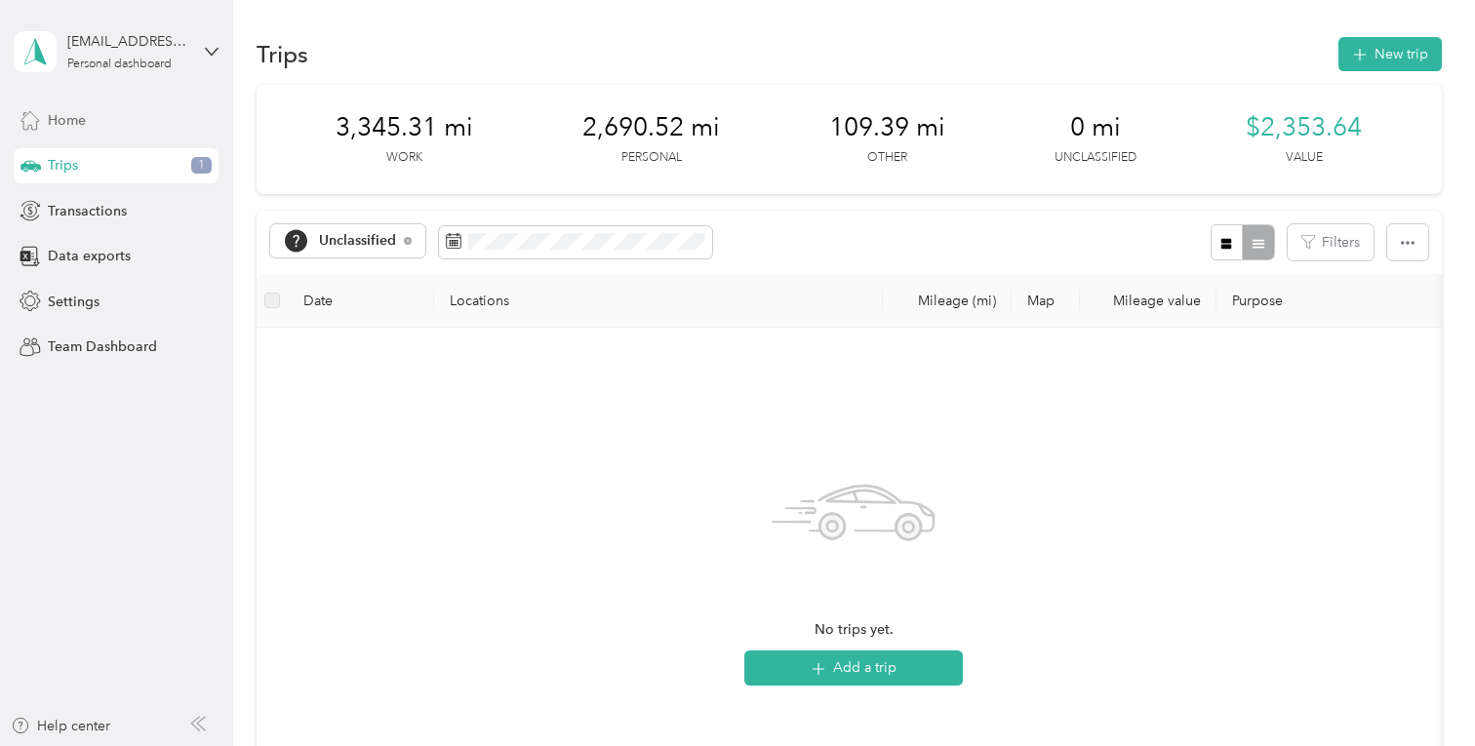
click at [92, 121] on div "Home" at bounding box center [116, 119] width 205 height 35
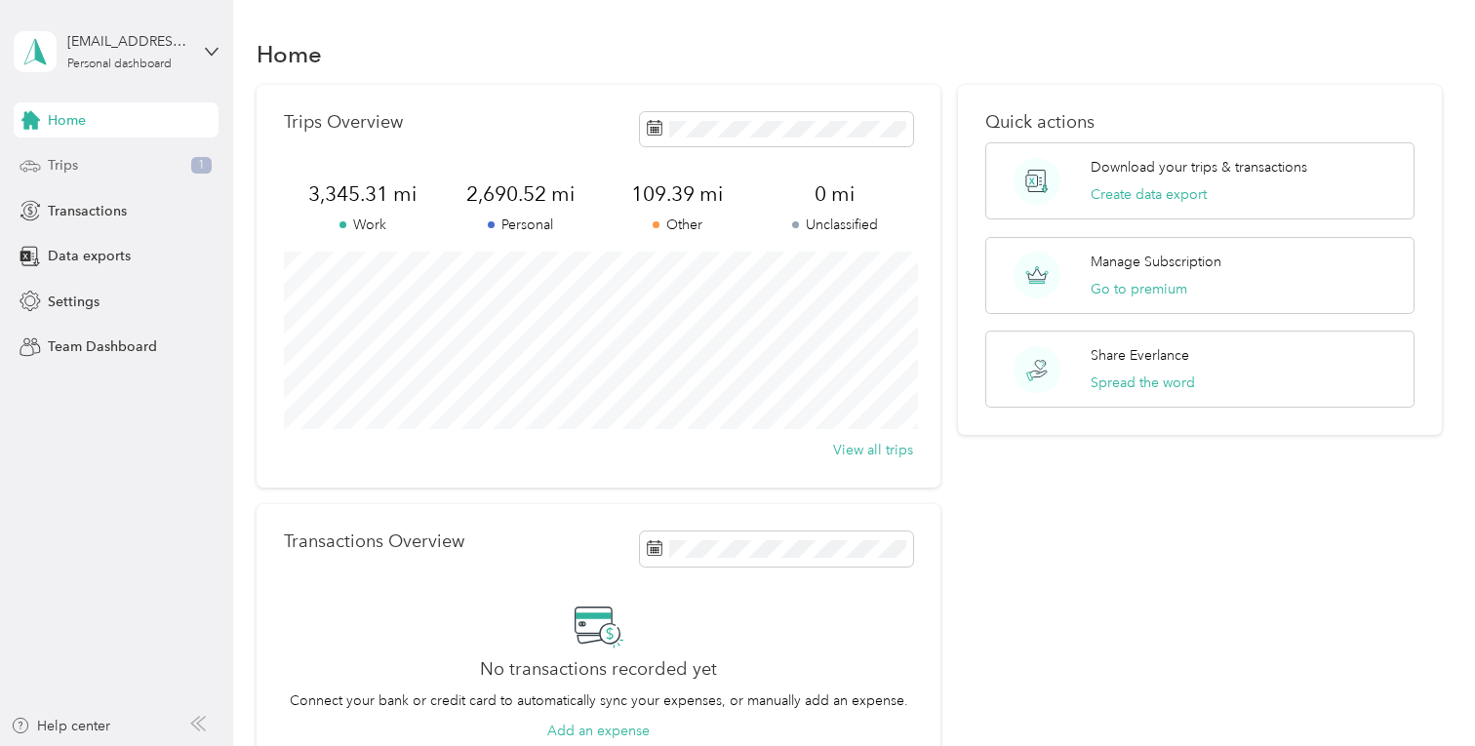
click at [143, 162] on div "Trips 1" at bounding box center [116, 165] width 205 height 35
